Goal: Task Accomplishment & Management: Manage account settings

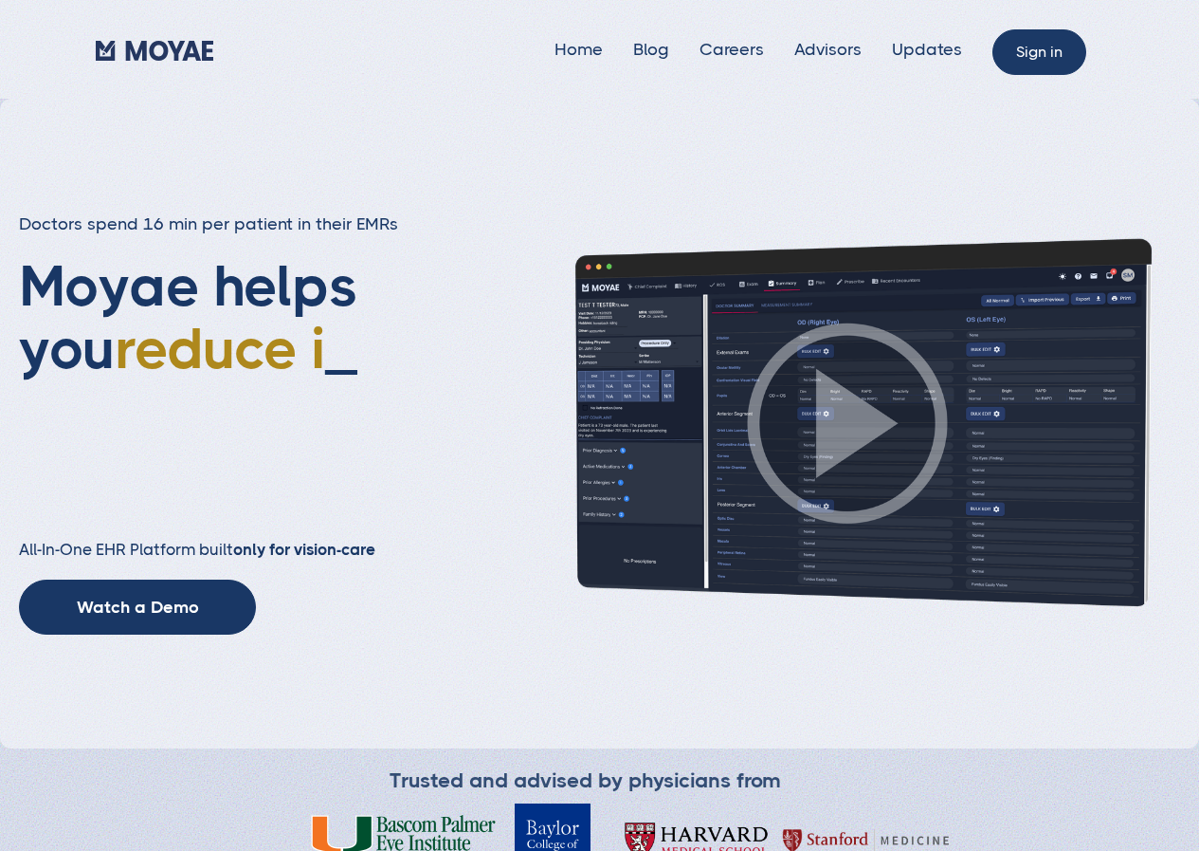
click at [1040, 46] on link "Sign in" at bounding box center [1040, 52] width 94 height 46
click at [1035, 48] on link "Sign in" at bounding box center [1040, 52] width 94 height 46
click at [1036, 48] on link "Sign in" at bounding box center [1040, 52] width 94 height 46
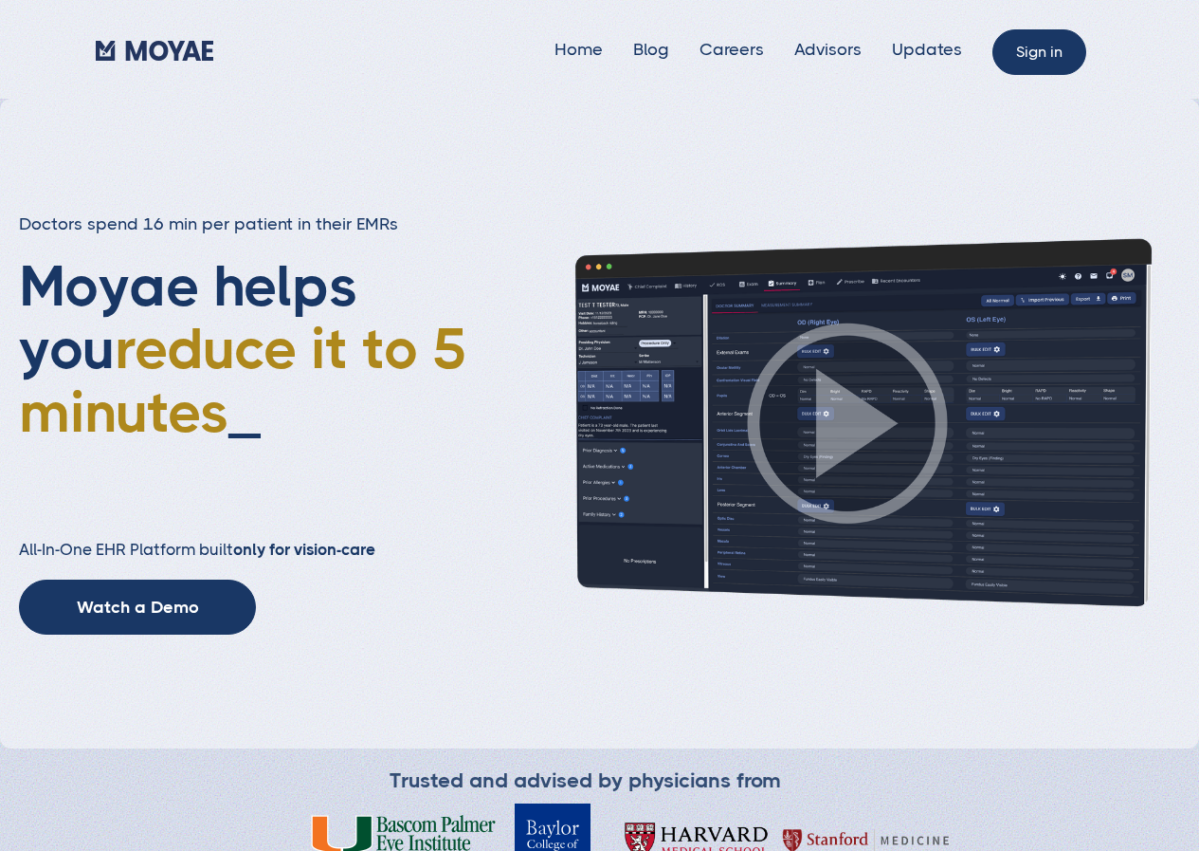
click at [1050, 53] on link "Sign in" at bounding box center [1040, 52] width 94 height 46
